Goal: Communication & Community: Connect with others

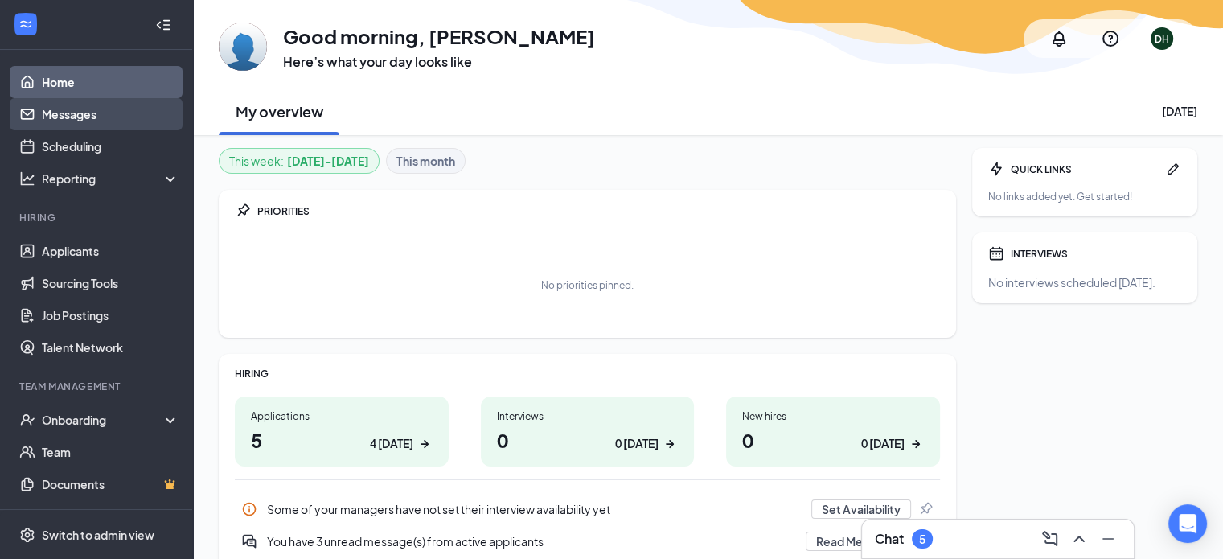
click at [113, 104] on link "Messages" at bounding box center [110, 114] width 137 height 32
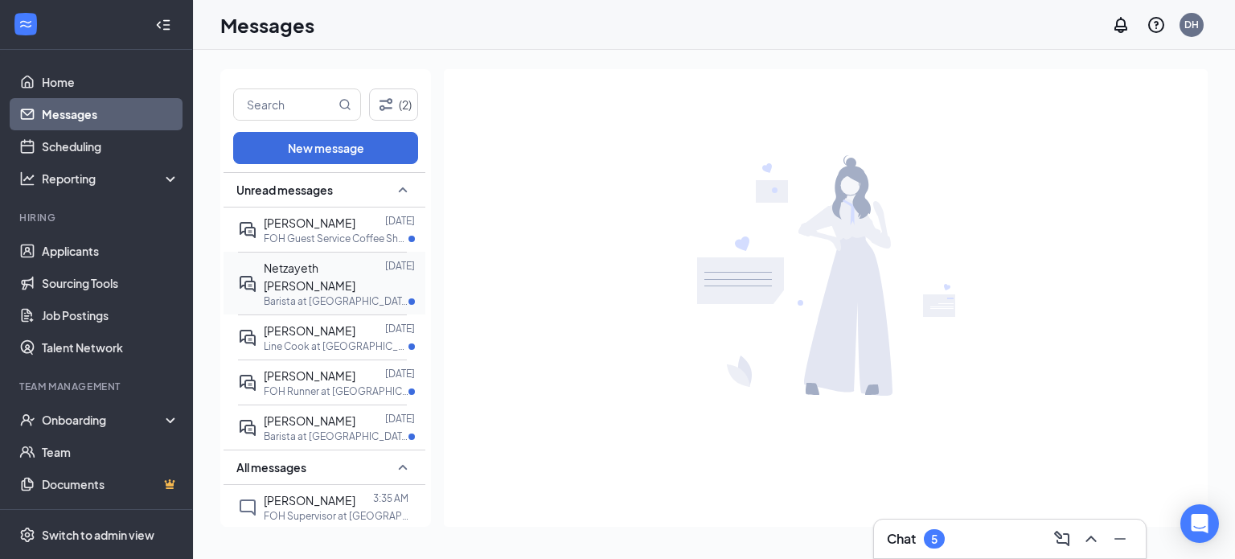
click at [344, 263] on span "Netzayeth [PERSON_NAME]" at bounding box center [310, 277] width 92 height 32
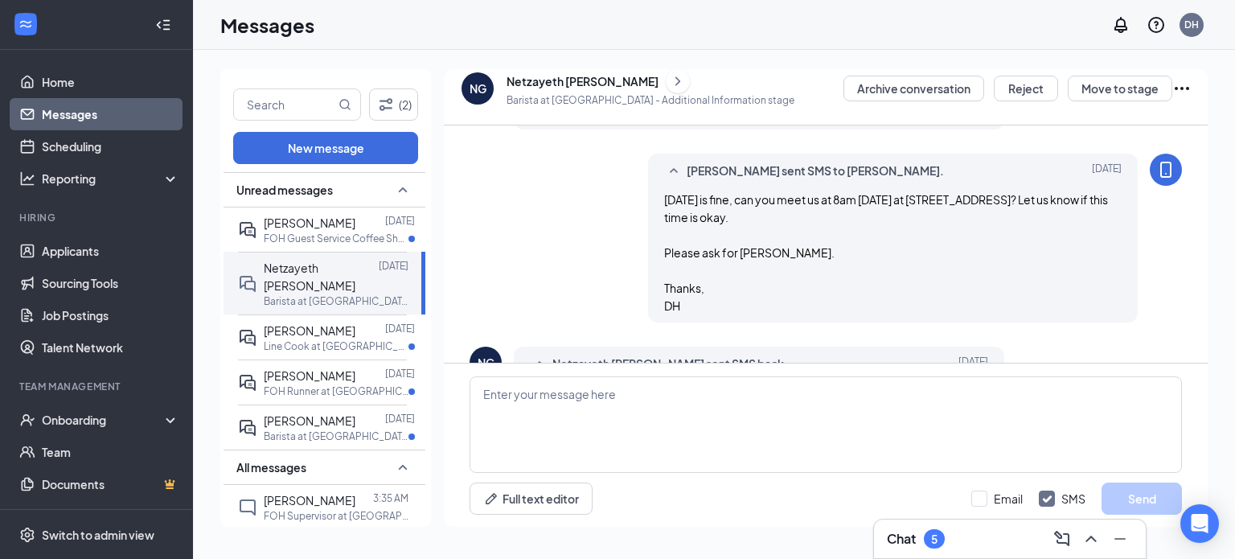
scroll to position [489, 0]
click at [355, 226] on div at bounding box center [370, 223] width 30 height 18
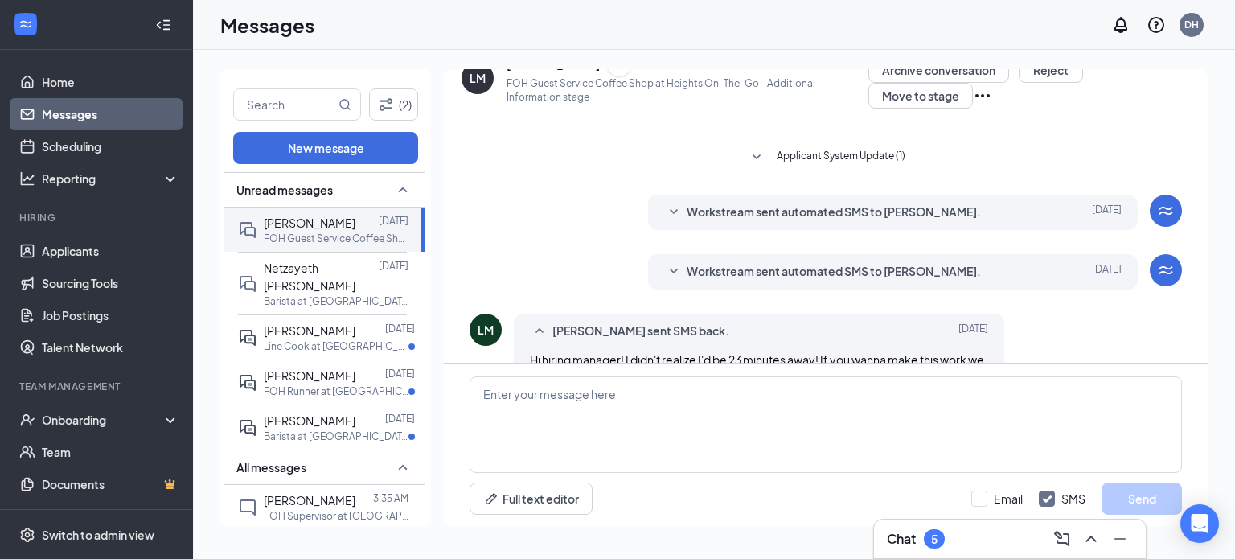
scroll to position [138, 0]
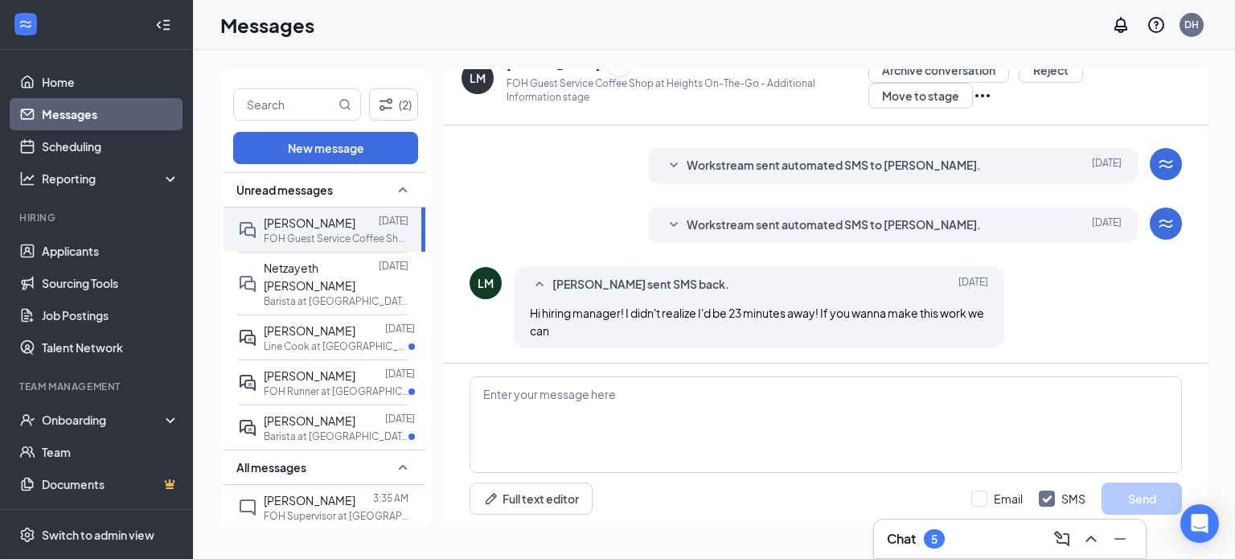
click at [479, 80] on div "LM" at bounding box center [478, 78] width 16 height 16
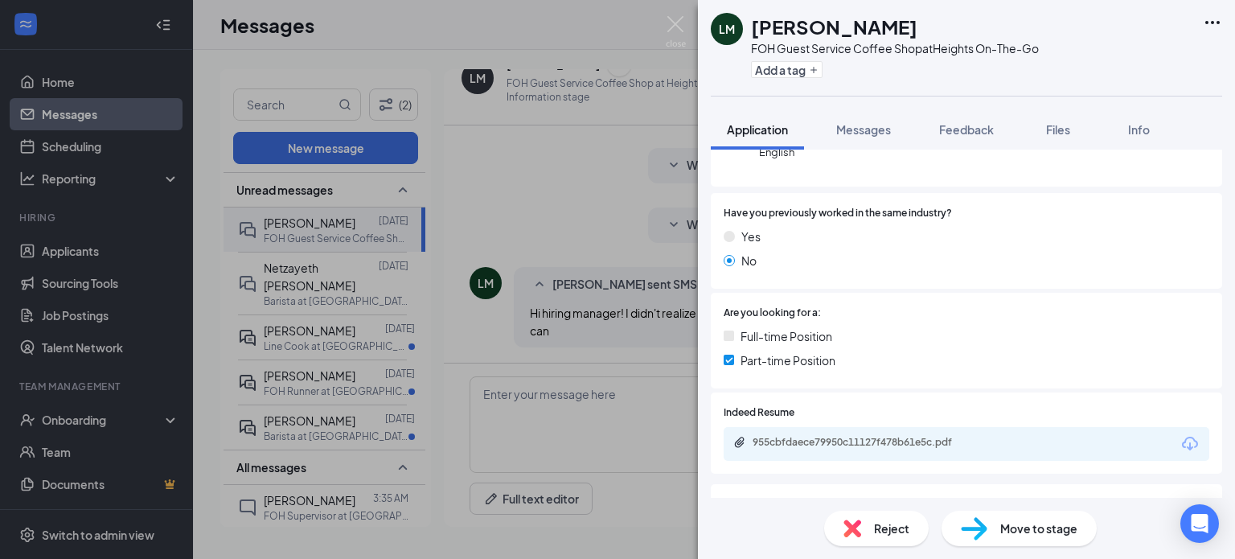
scroll to position [145, 0]
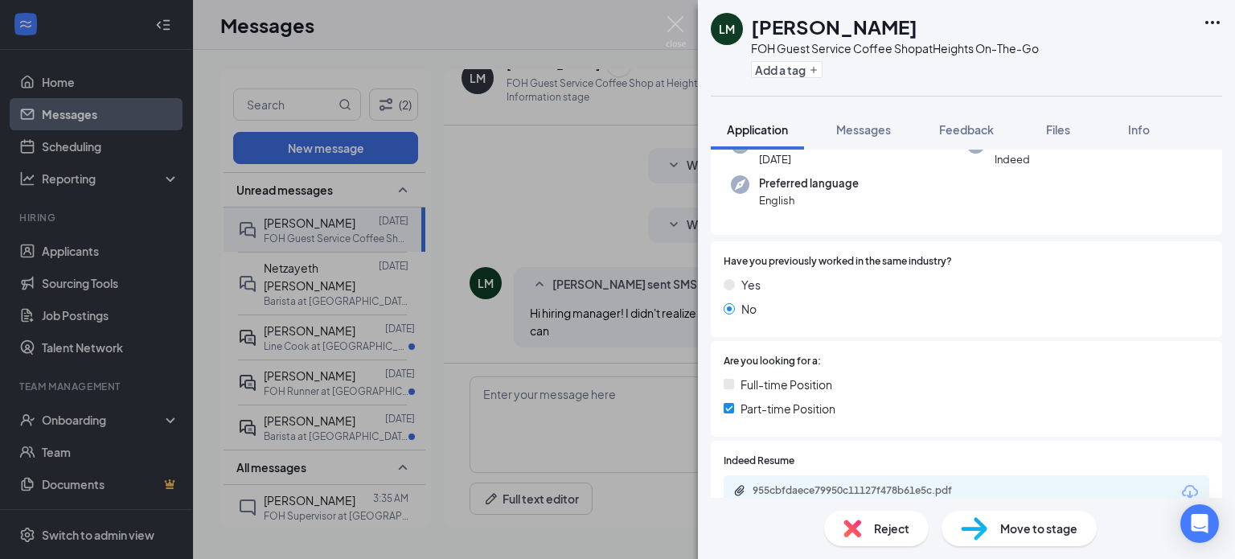
click at [803, 485] on div "955cbfdaece79950c11127f478b61e5c.pdf" at bounding box center [865, 490] width 225 height 13
click at [611, 460] on div "LM [PERSON_NAME] FOH Guest Service Coffee Shop at Heights On-The-Go Add a tag A…" at bounding box center [617, 279] width 1235 height 559
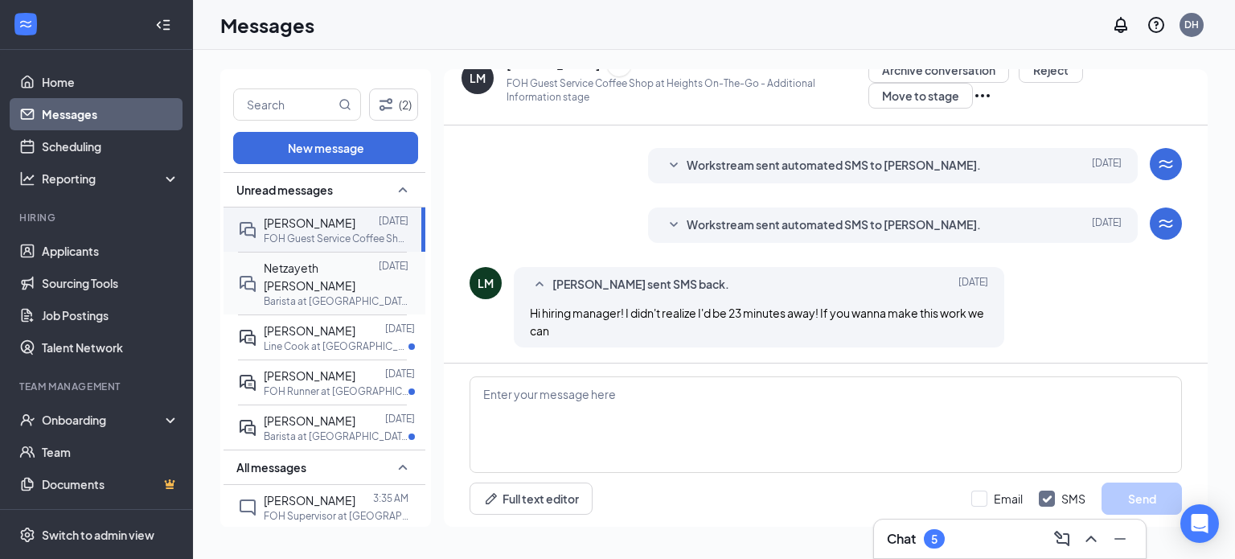
click at [350, 273] on span "Netzayeth [PERSON_NAME]" at bounding box center [310, 277] width 92 height 32
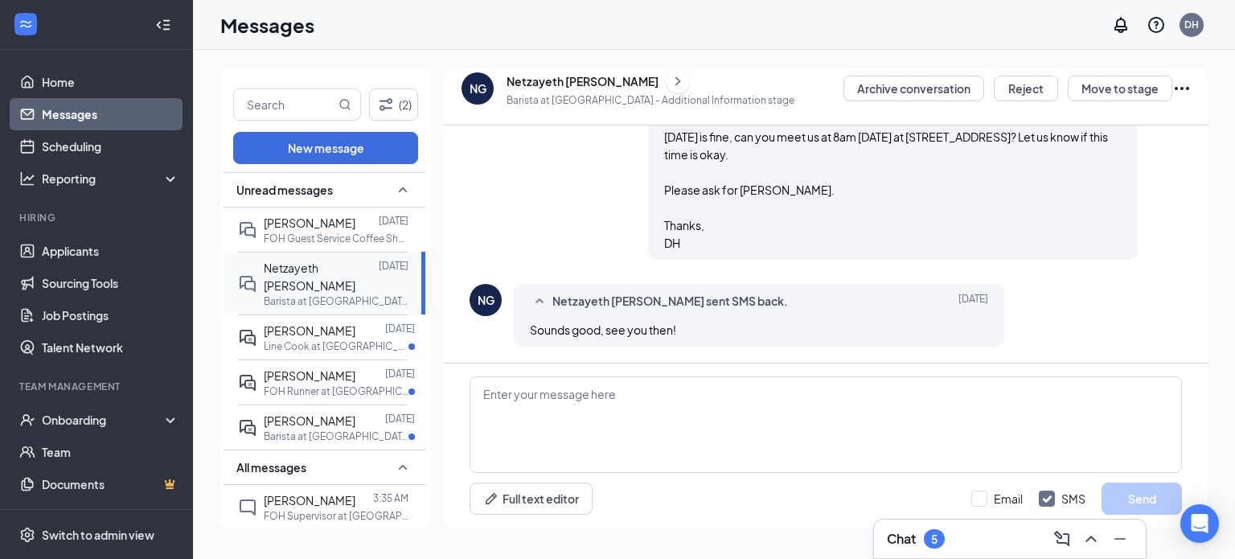
scroll to position [569, 0]
